Goal: Information Seeking & Learning: Learn about a topic

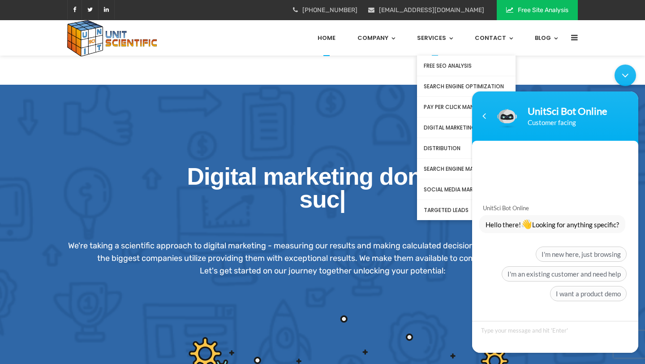
click at [445, 118] on link "Digital Marketing" at bounding box center [466, 127] width 99 height 21
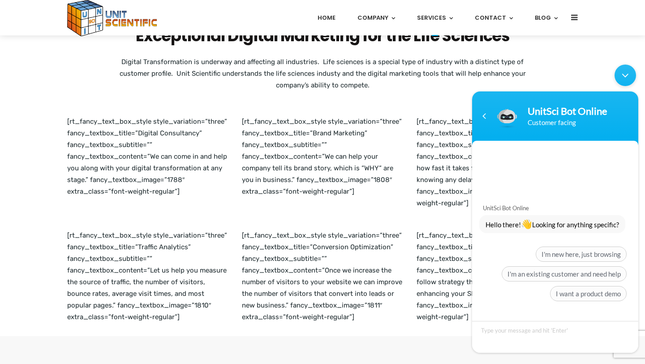
scroll to position [177, 0]
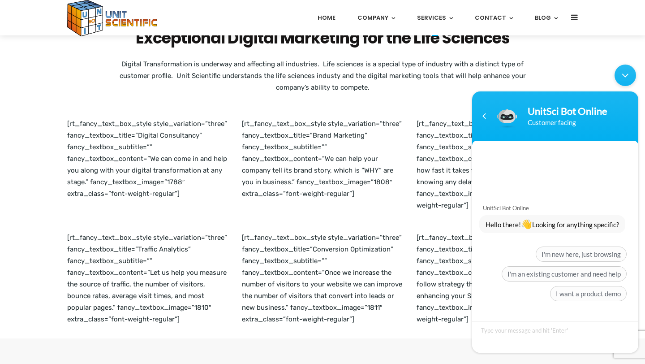
click at [624, 74] on div "Minimize live chat window" at bounding box center [626, 76] width 22 height 22
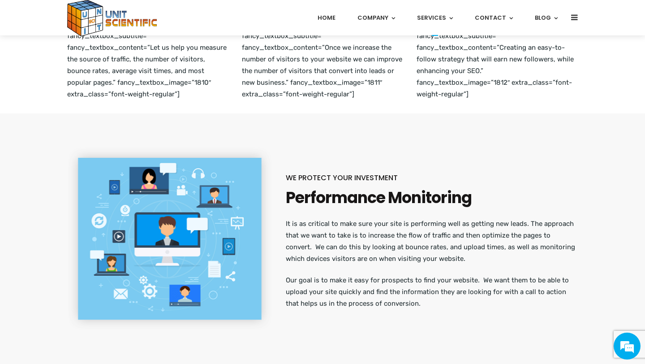
scroll to position [255, 0]
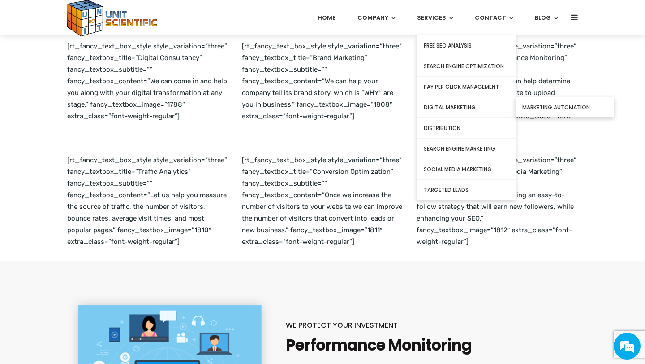
click at [458, 114] on link "Digital Marketing" at bounding box center [466, 107] width 99 height 21
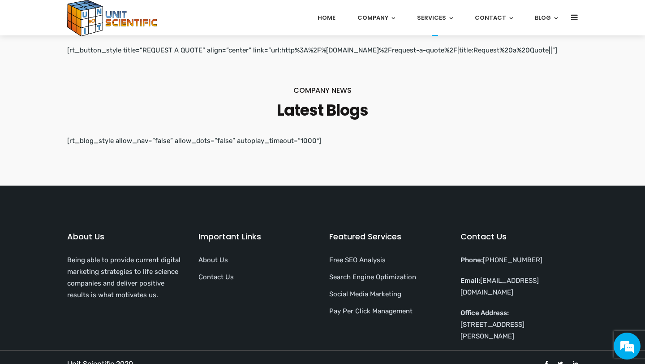
scroll to position [997, 0]
